Goal: Check status: Check status

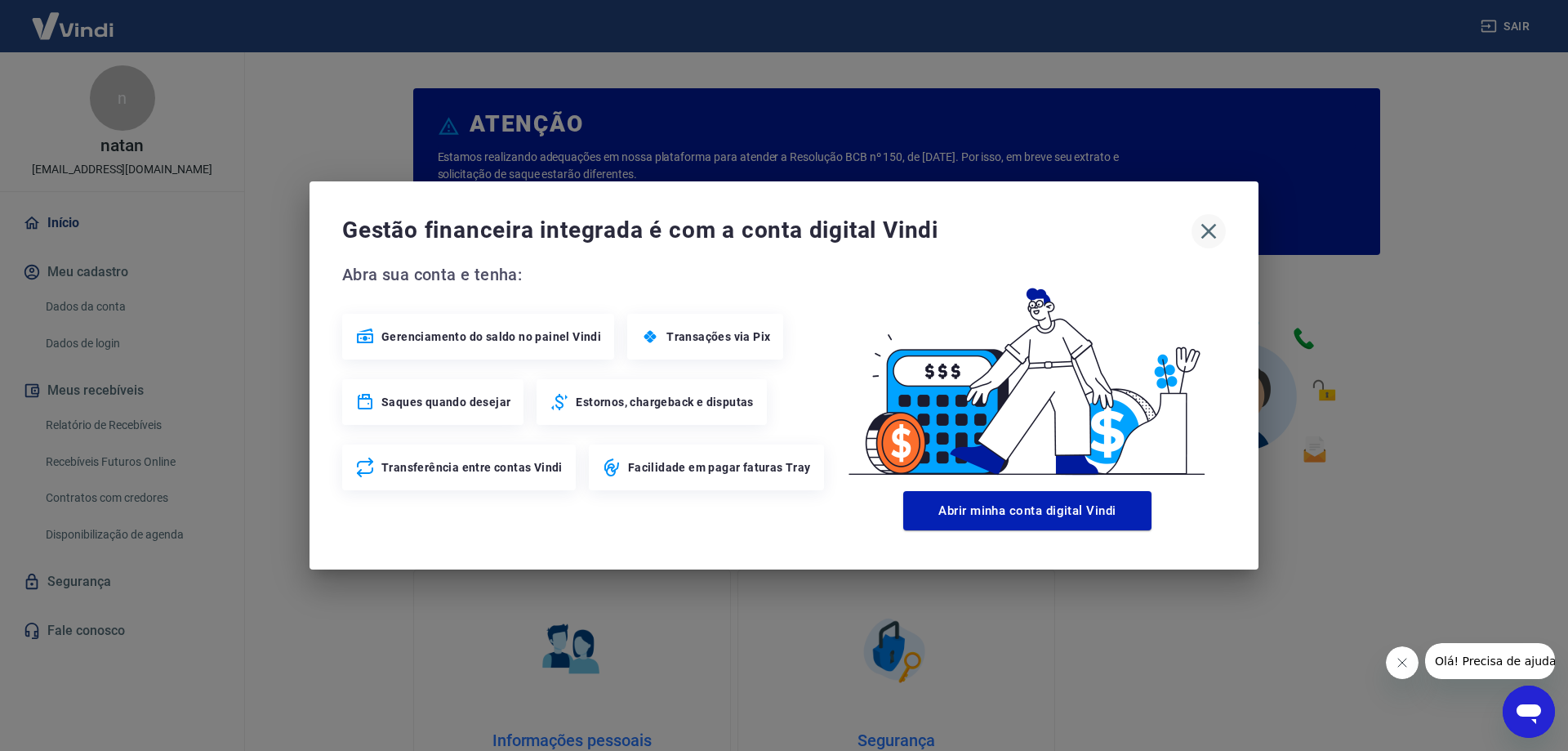
click at [1218, 225] on icon "button" at bounding box center [1209, 231] width 26 height 26
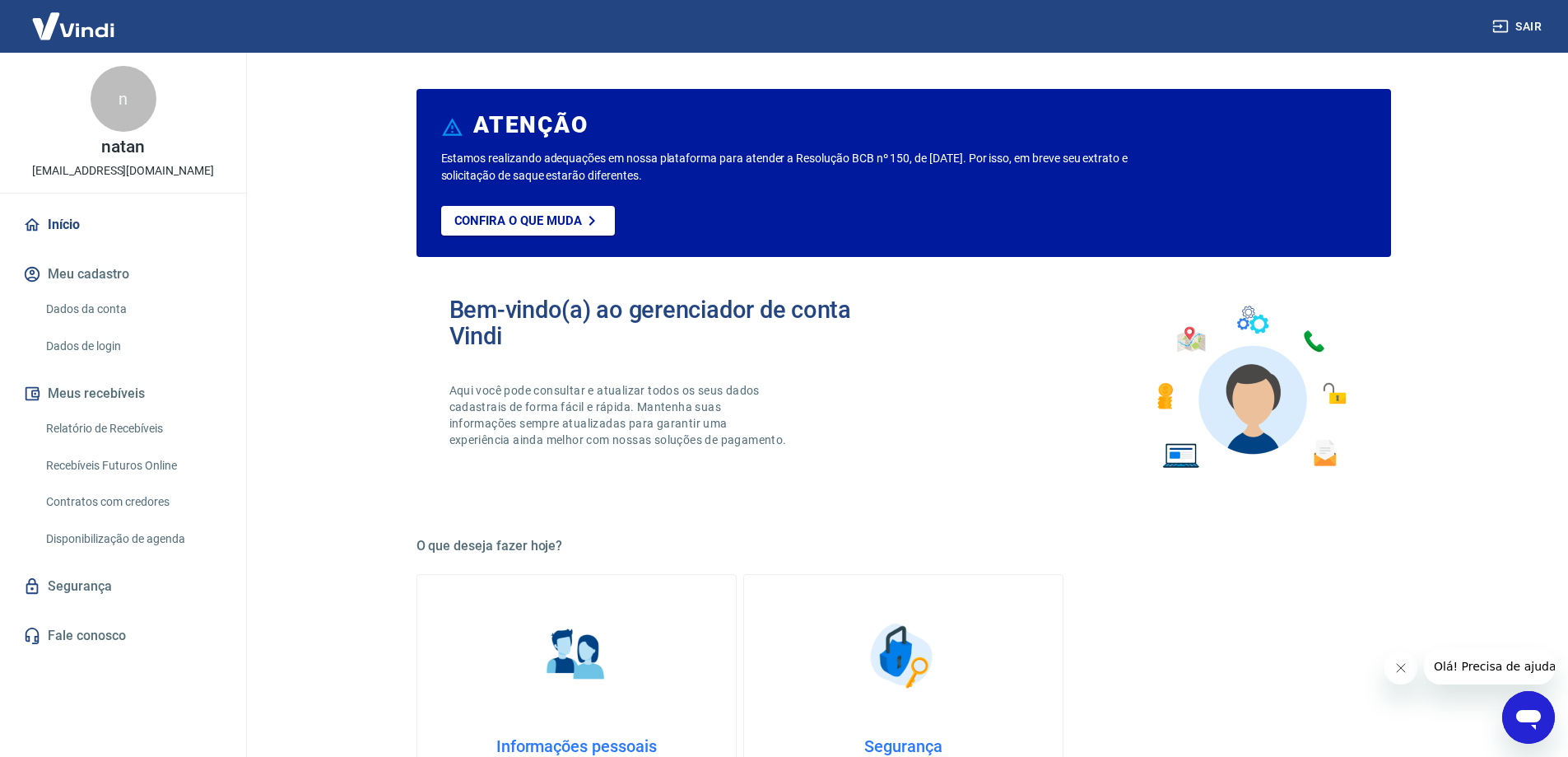
click at [124, 395] on button "Meus recebíveis" at bounding box center [123, 394] width 206 height 36
click at [141, 432] on link "Relatório de Recebíveis" at bounding box center [133, 429] width 186 height 34
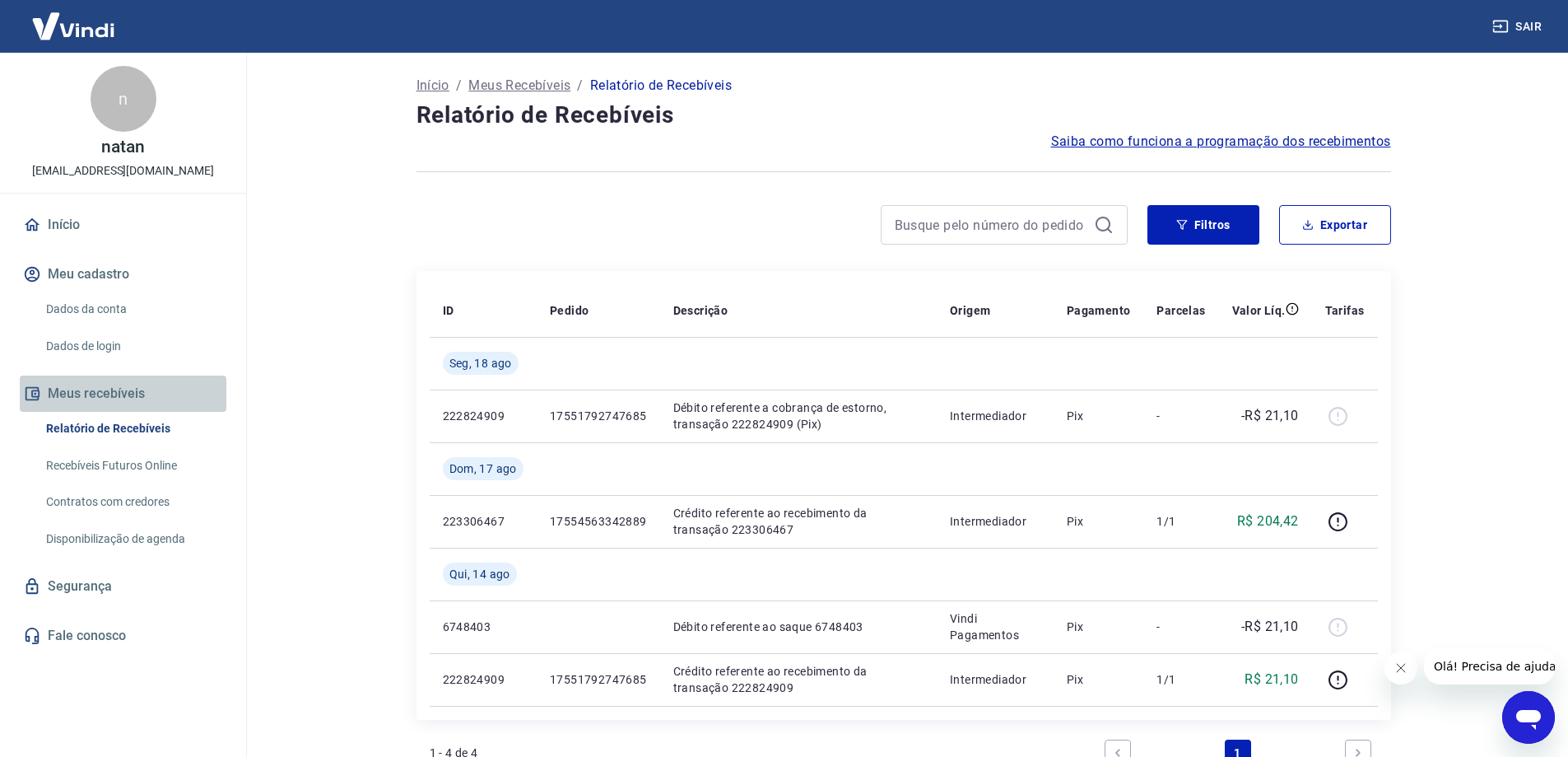
click at [128, 409] on button "Meus recebíveis" at bounding box center [123, 394] width 206 height 36
click at [113, 400] on button "Meus recebíveis" at bounding box center [123, 394] width 206 height 36
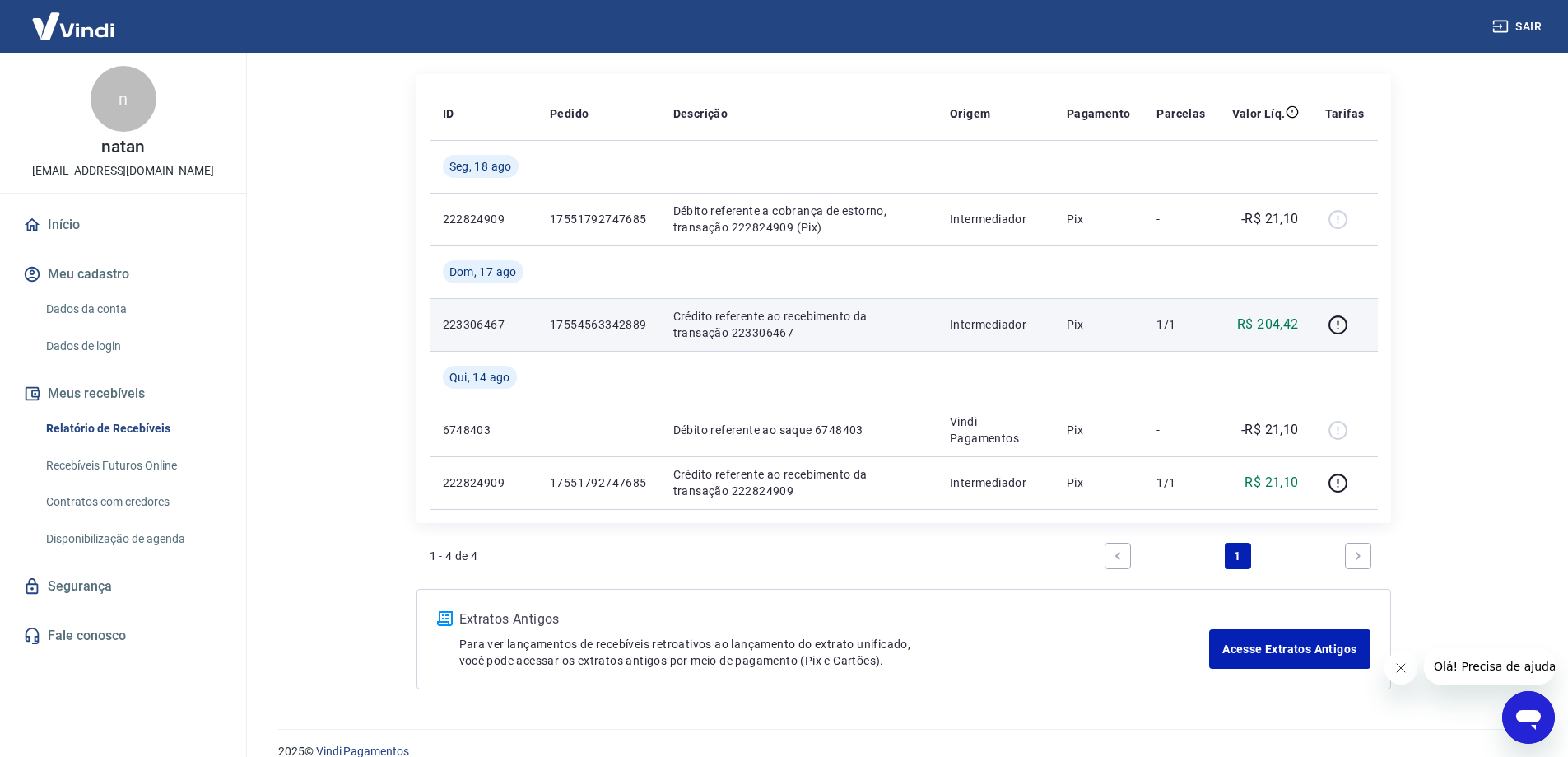
scroll to position [220, 0]
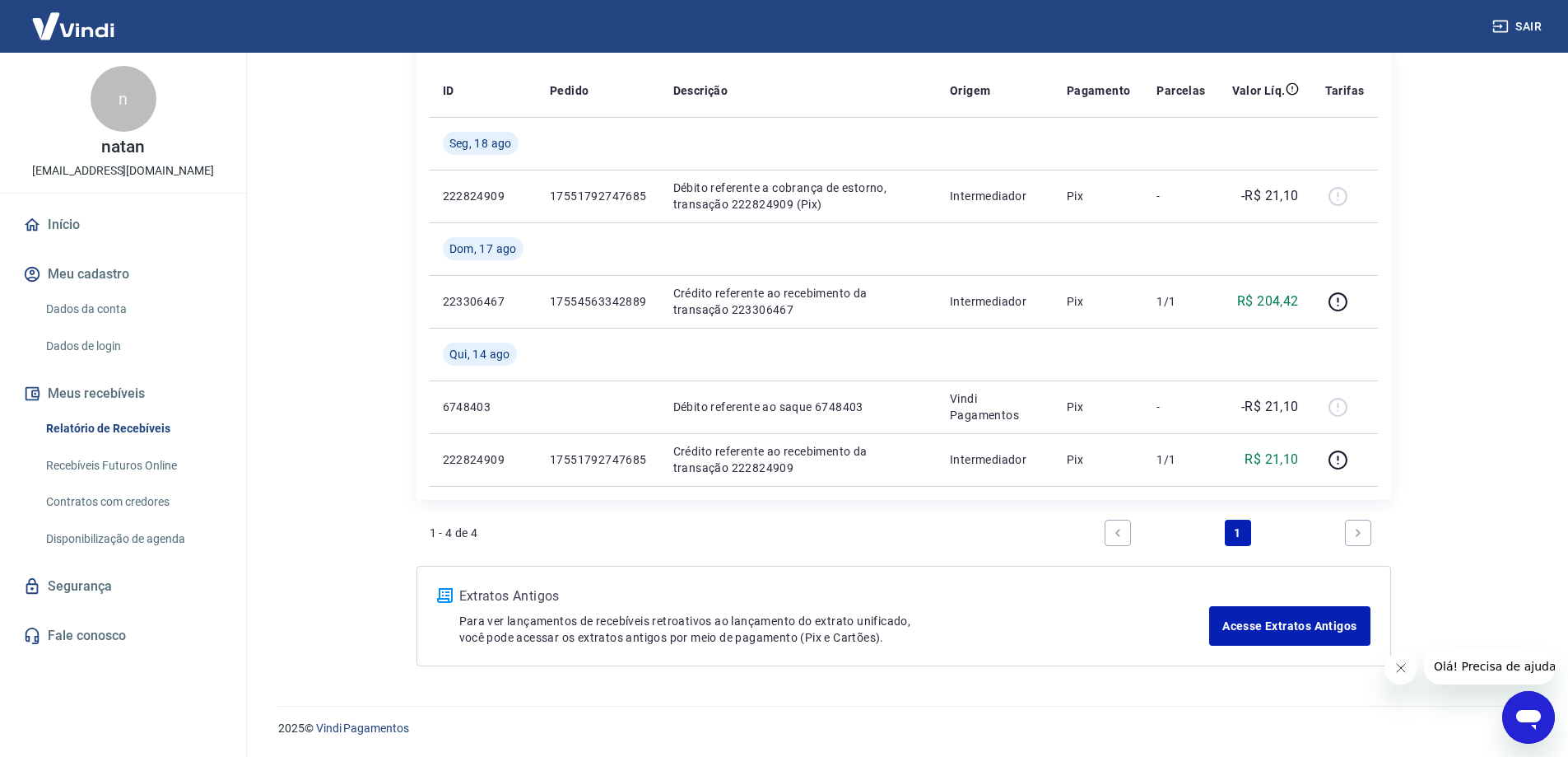
click at [1362, 533] on icon "Next page" at bounding box center [1358, 533] width 12 height 12
click at [1237, 536] on link "1" at bounding box center [1238, 533] width 27 height 27
click at [1104, 536] on li "Pagination" at bounding box center [1118, 533] width 40 height 40
click at [1112, 538] on icon "Previous page" at bounding box center [1118, 533] width 12 height 12
click at [92, 465] on link "Recebíveis Futuros Online" at bounding box center [133, 465] width 186 height 34
